Goal: Information Seeking & Learning: Learn about a topic

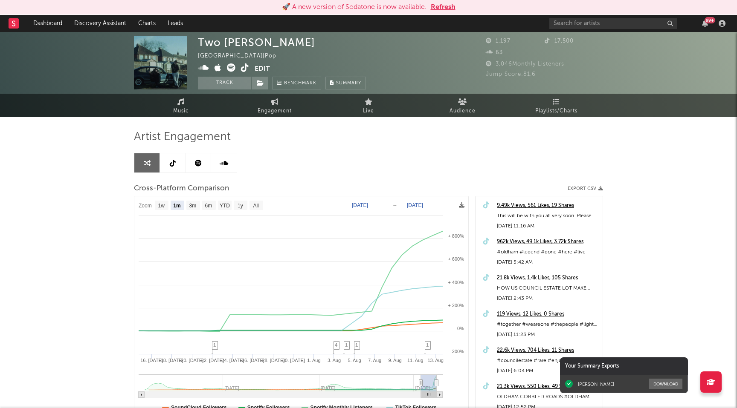
select select "1m"
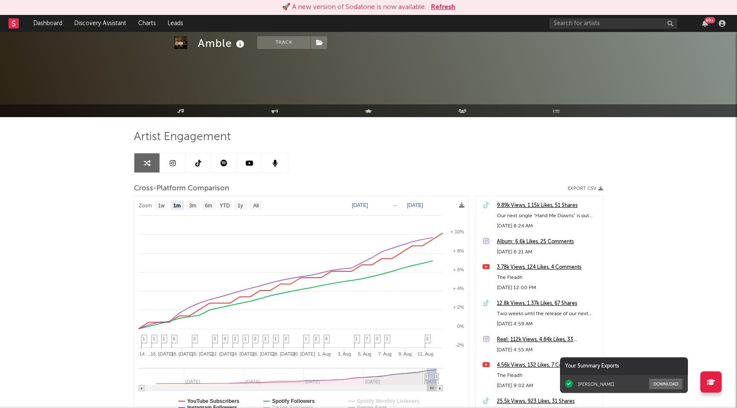
select select "1m"
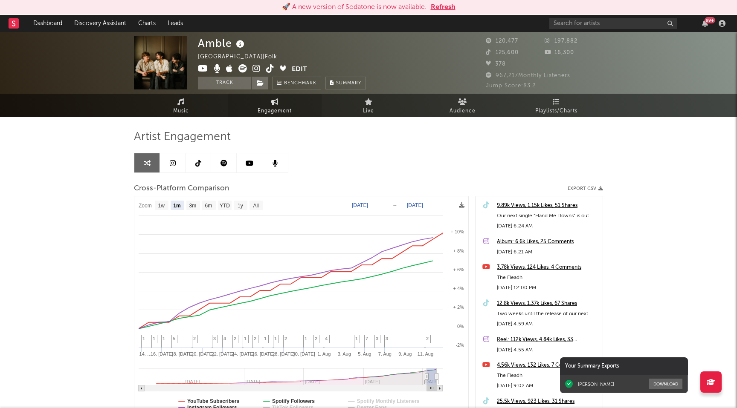
click at [262, 102] on link "Engagement" at bounding box center [275, 105] width 94 height 23
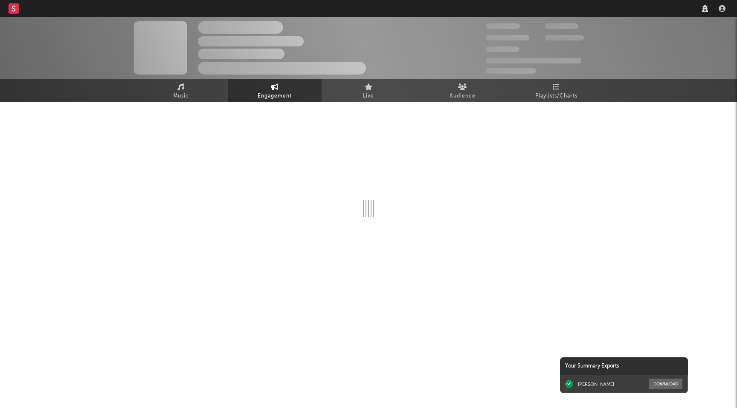
select select "1w"
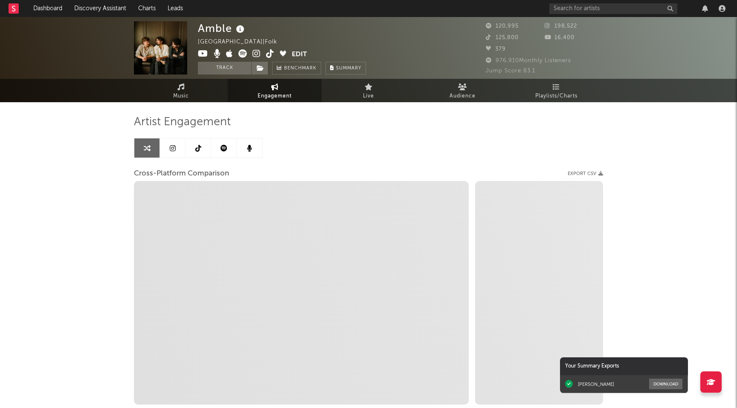
select select "1m"
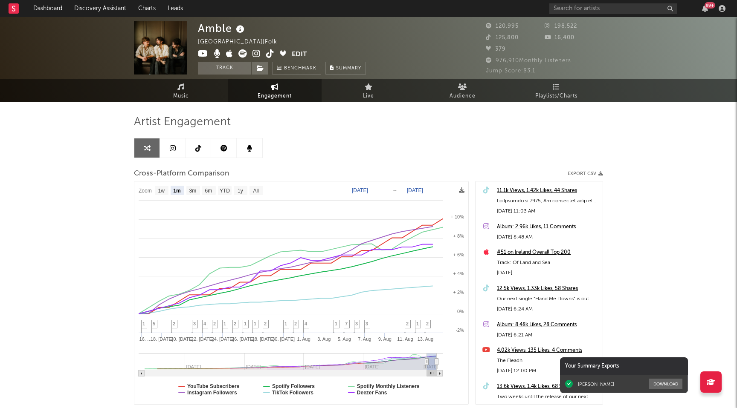
select select "1m"
